Goal: Task Accomplishment & Management: Complete application form

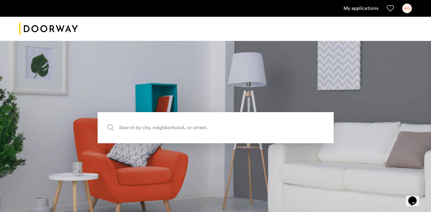
click at [365, 11] on link "My applications" at bounding box center [361, 8] width 35 height 7
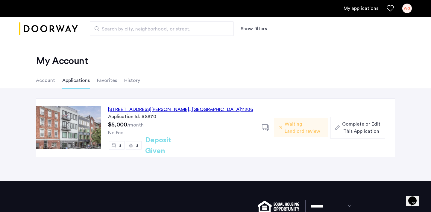
click at [181, 107] on div "187 Johnson Avenue, Unit 3B, Brooklyn , NY 11206" at bounding box center [180, 109] width 145 height 7
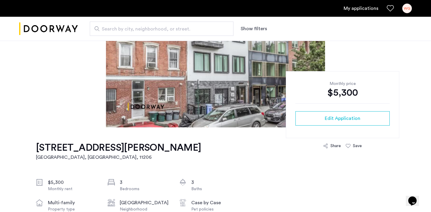
scroll to position [95, 0]
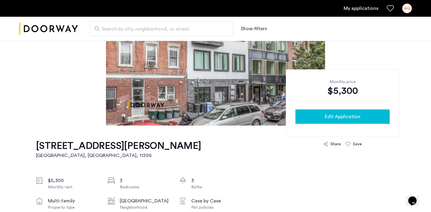
click at [330, 117] on span "Edit Application" at bounding box center [343, 116] width 36 height 7
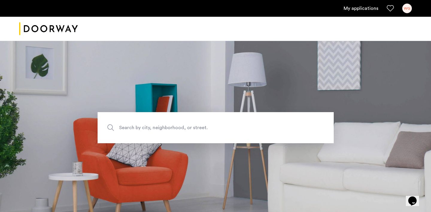
click at [367, 6] on link "My applications" at bounding box center [361, 8] width 35 height 7
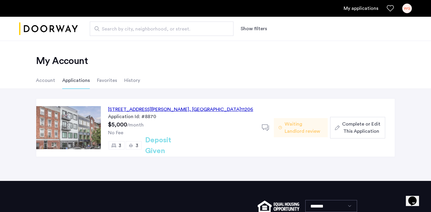
click at [345, 127] on span "Complete or Edit This Application" at bounding box center [361, 128] width 38 height 14
click at [264, 127] on icon at bounding box center [265, 127] width 7 height 7
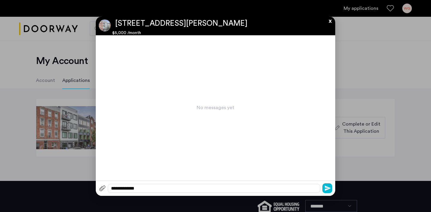
click at [330, 19] on button "x" at bounding box center [328, 19] width 9 height 7
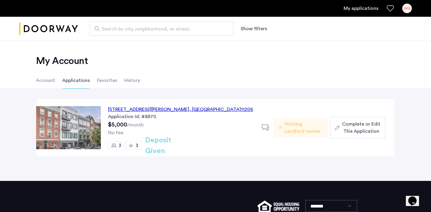
click at [345, 125] on span "Complete or Edit This Application" at bounding box center [361, 128] width 38 height 14
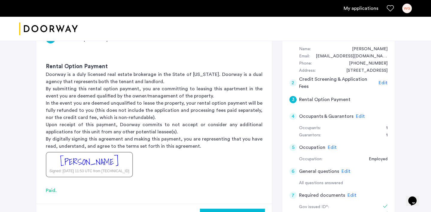
scroll to position [58, 0]
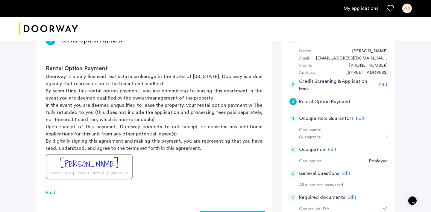
click at [276, 97] on div "3 Rental Option Payment Rental Option Payment Doorway is a duly licensed real e…" at bounding box center [215, 180] width 359 height 308
click at [276, 95] on div "3 Rental Option Payment Rental Option Payment Doorway is a duly licensed real e…" at bounding box center [215, 180] width 359 height 308
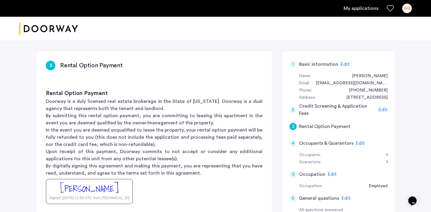
scroll to position [35, 0]
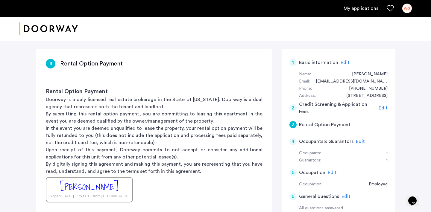
click at [274, 92] on div "3 Rental Option Payment Rental Option Payment Doorway is a duly licensed real e…" at bounding box center [215, 203] width 359 height 308
click at [276, 89] on div "3 Rental Option Payment Rental Option Payment Doorway is a duly licensed real e…" at bounding box center [215, 203] width 359 height 308
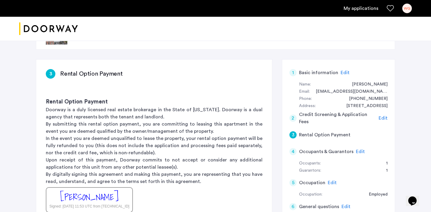
scroll to position [0, 0]
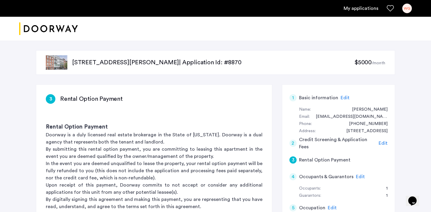
click at [368, 10] on link "My applications" at bounding box center [361, 8] width 35 height 7
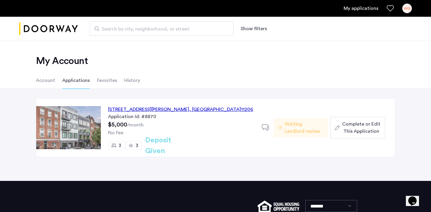
scroll to position [56, 0]
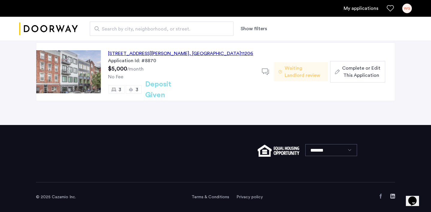
click at [209, 197] on link "Terms & Conditions" at bounding box center [211, 197] width 38 height 6
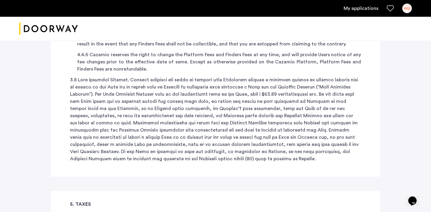
scroll to position [2301, 0]
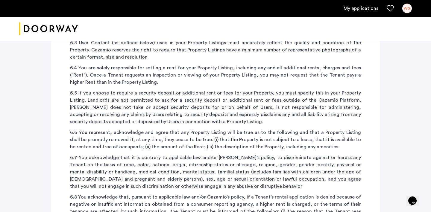
click at [405, 4] on div "WG" at bounding box center [407, 9] width 10 height 10
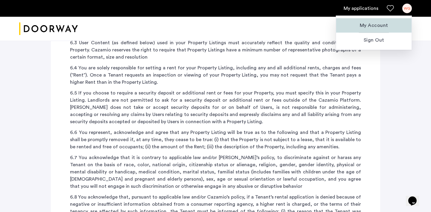
click at [375, 27] on span "My Account" at bounding box center [374, 25] width 66 height 7
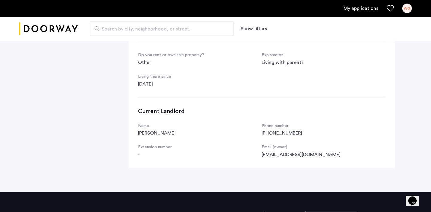
scroll to position [324, 0]
